Goal: Understand process/instructions

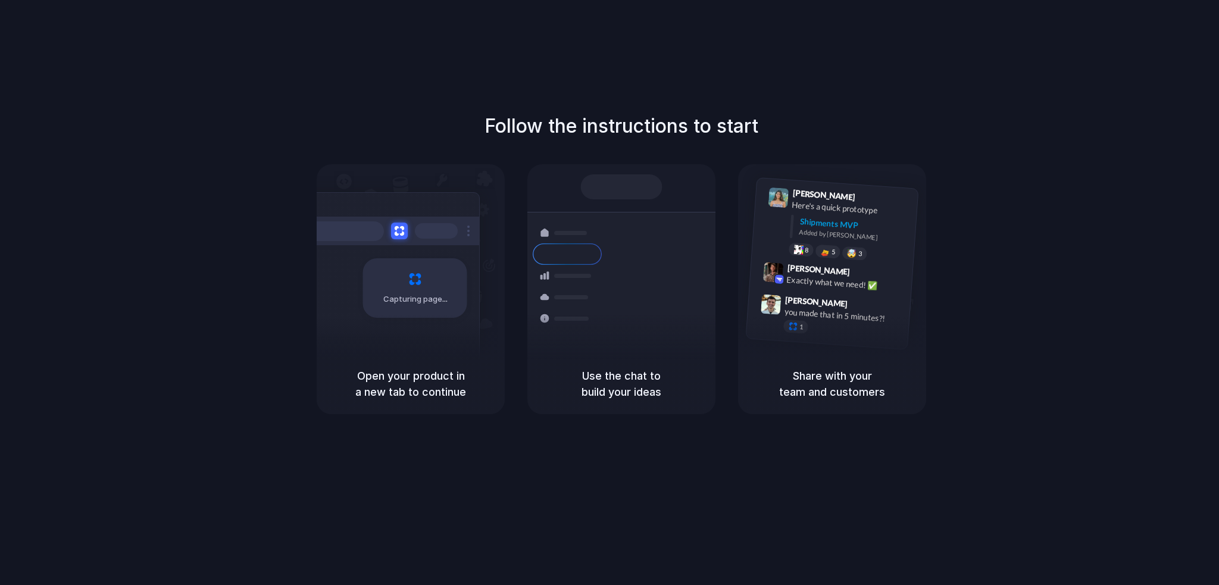
click at [420, 242] on div at bounding box center [390, 231] width 179 height 29
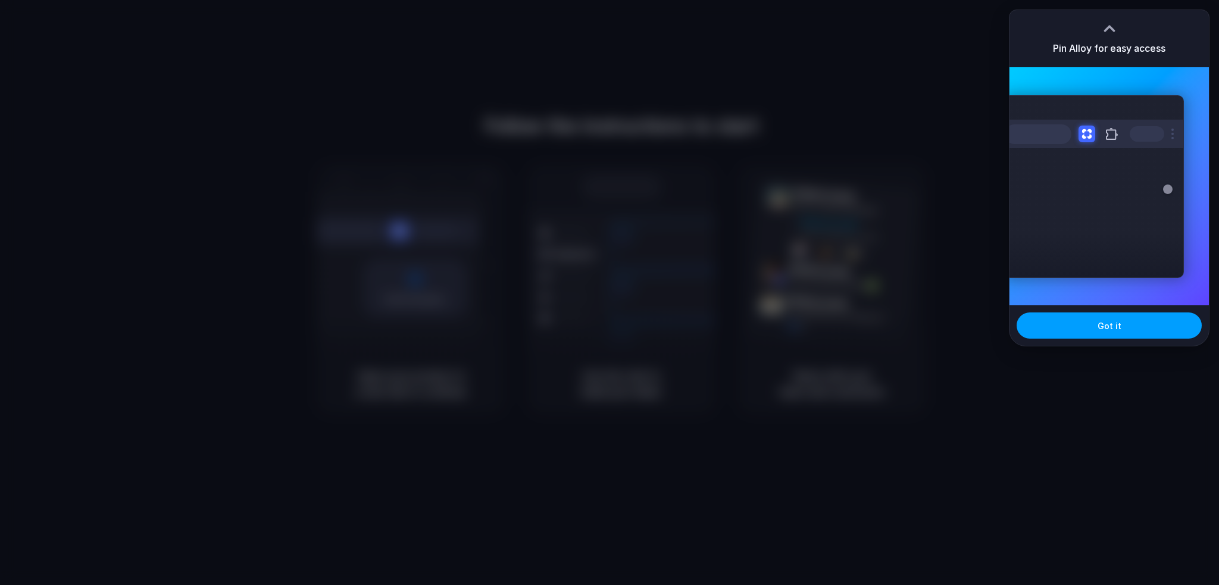
click at [1103, 326] on span "Got it" at bounding box center [1110, 326] width 24 height 12
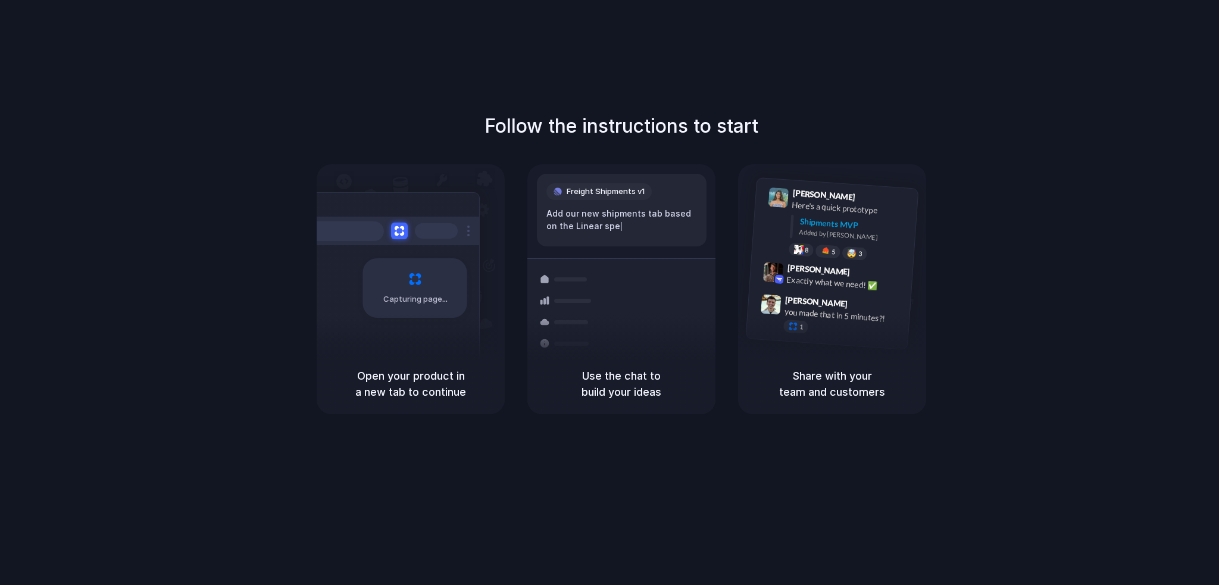
click at [1165, 112] on div "Follow the instructions to start Capturing page Open your product in a new tab …" at bounding box center [621, 263] width 1219 height 302
